Goal: Transaction & Acquisition: Purchase product/service

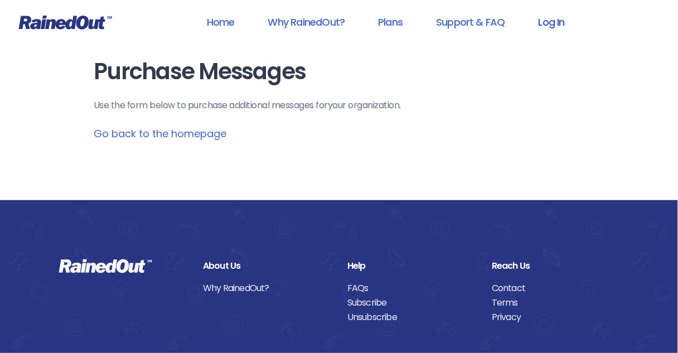
click at [560, 23] on link "Log In" at bounding box center [551, 21] width 55 height 25
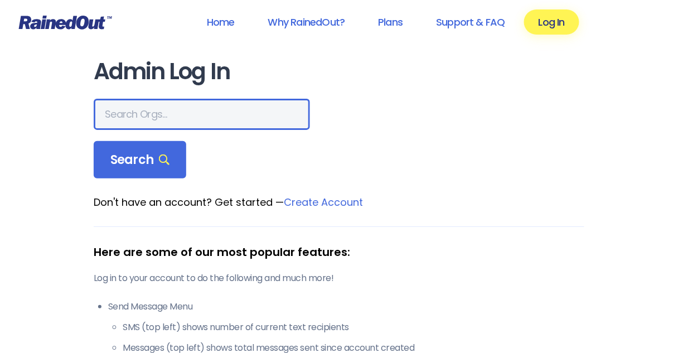
click at [148, 119] on input "text" at bounding box center [202, 114] width 216 height 31
type input "[DEMOGRAPHIC_DATA]"
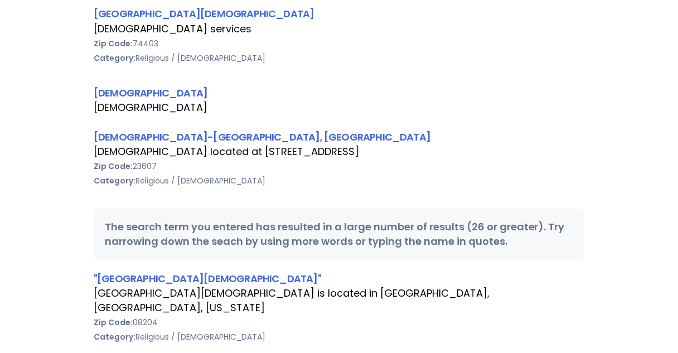
scroll to position [268, 0]
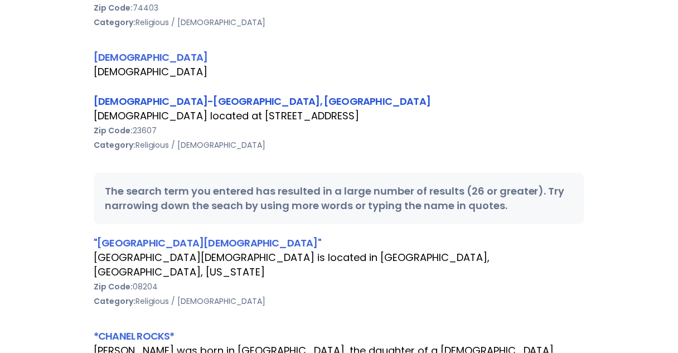
click at [152, 101] on link "[DEMOGRAPHIC_DATA]-[GEOGRAPHIC_DATA], [GEOGRAPHIC_DATA]" at bounding box center [262, 101] width 337 height 14
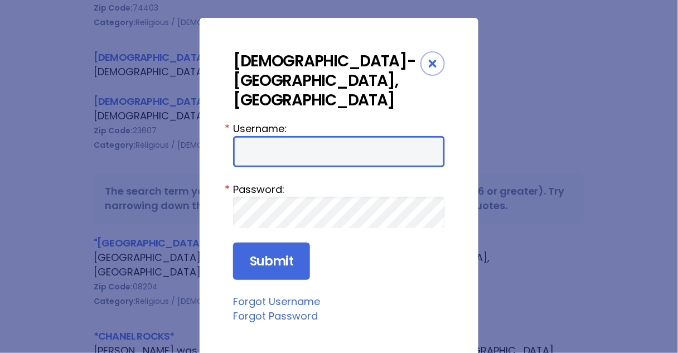
type input "Preston954"
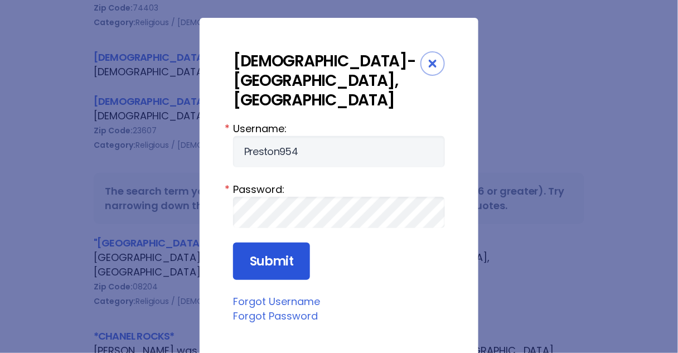
click at [258, 243] on input "Submit" at bounding box center [271, 262] width 77 height 38
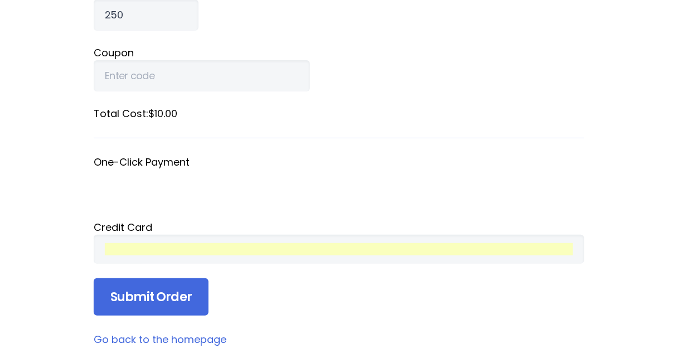
scroll to position [223, 0]
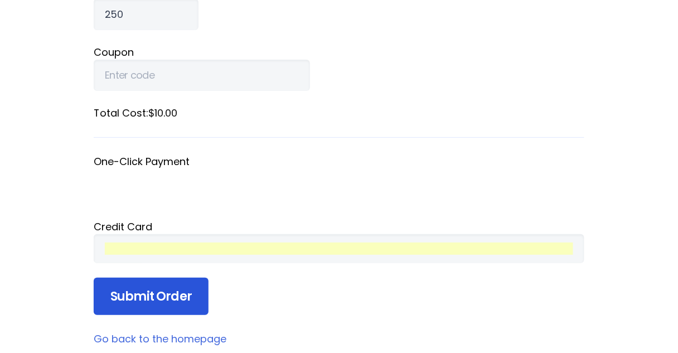
click at [168, 292] on input "Submit Order" at bounding box center [151, 297] width 115 height 38
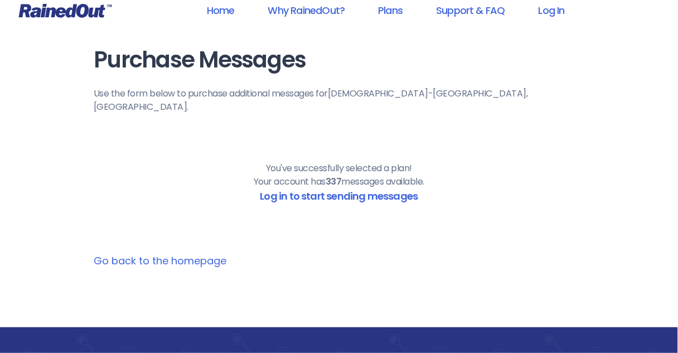
scroll to position [0, 0]
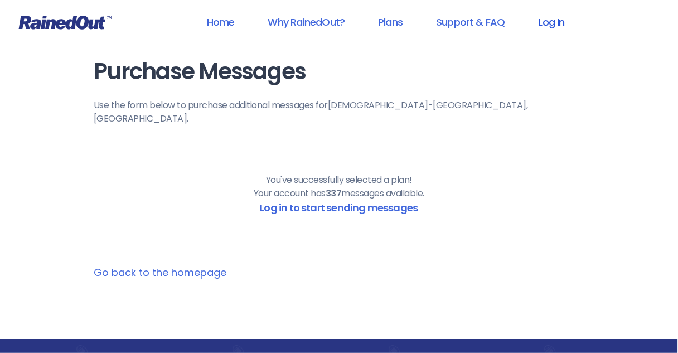
click at [556, 20] on link "Log In" at bounding box center [551, 21] width 55 height 25
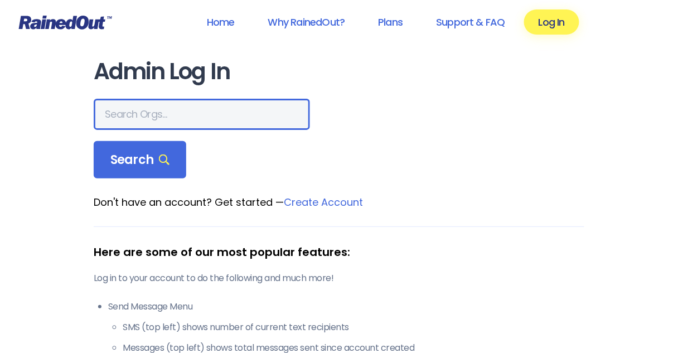
click at [143, 113] on input "text" at bounding box center [202, 114] width 216 height 31
type input "[DEMOGRAPHIC_DATA]"
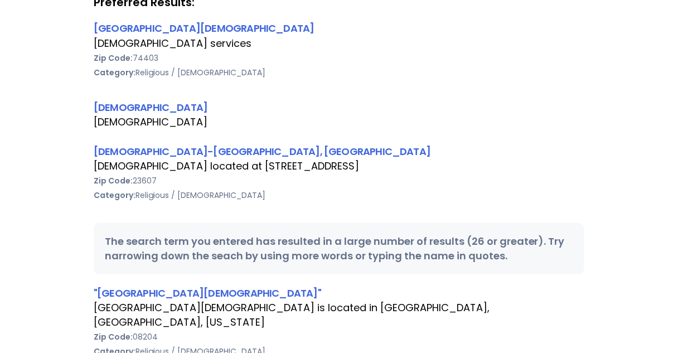
scroll to position [223, 0]
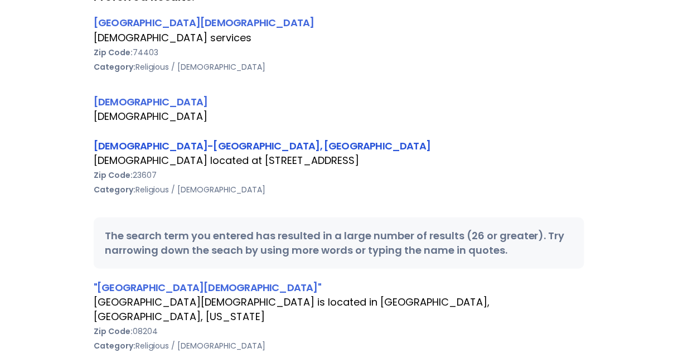
click at [185, 144] on link "[DEMOGRAPHIC_DATA]-[GEOGRAPHIC_DATA], [GEOGRAPHIC_DATA]" at bounding box center [262, 146] width 337 height 14
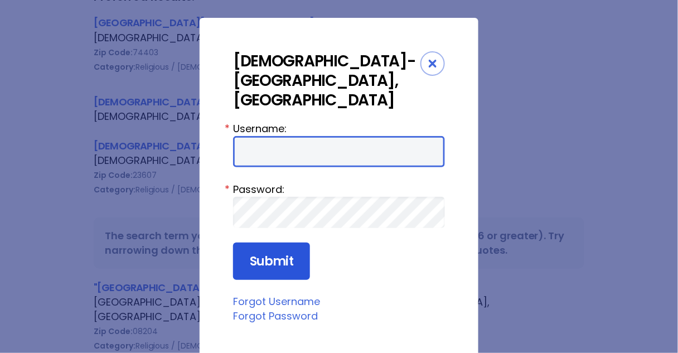
type input "Preston954"
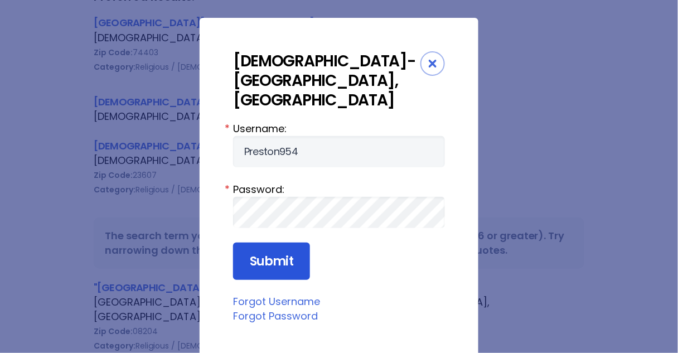
click at [273, 243] on input "Submit" at bounding box center [271, 262] width 77 height 38
